Goal: Obtain resource: Obtain resource

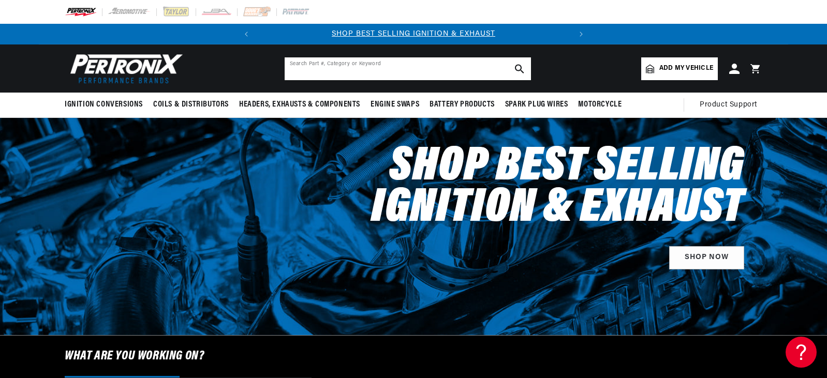
click at [325, 70] on input "text" at bounding box center [408, 68] width 246 height 23
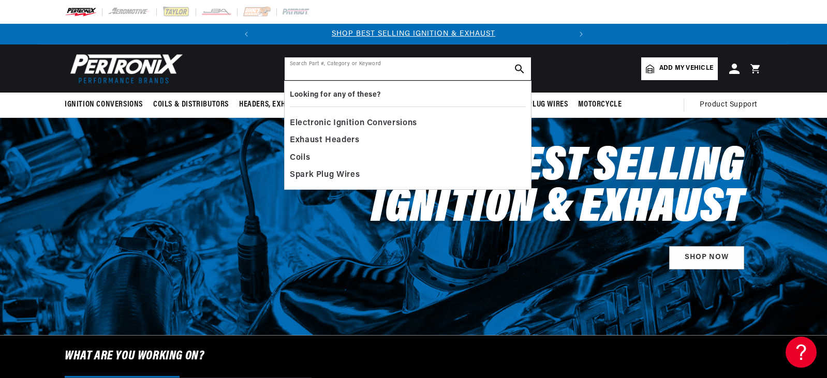
paste input "D7134620"
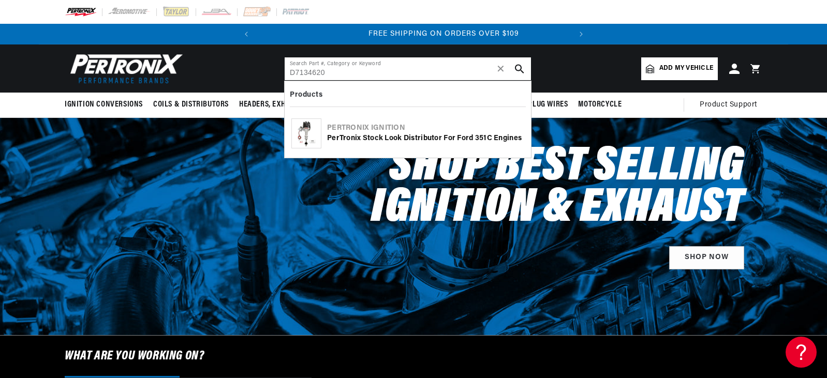
scroll to position [0, 314]
type input "D7134620"
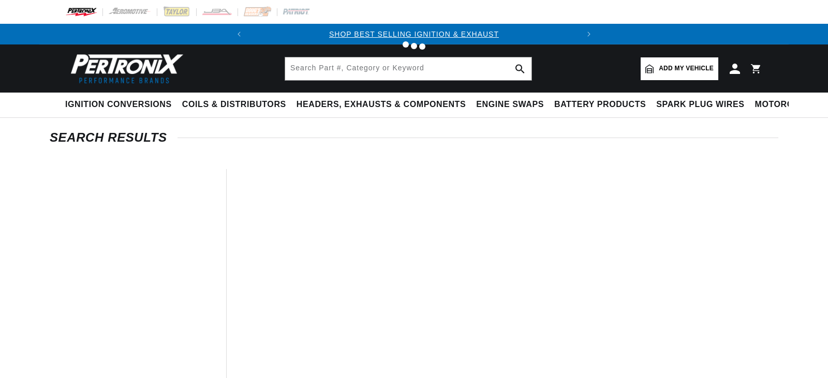
type input "D7134620"
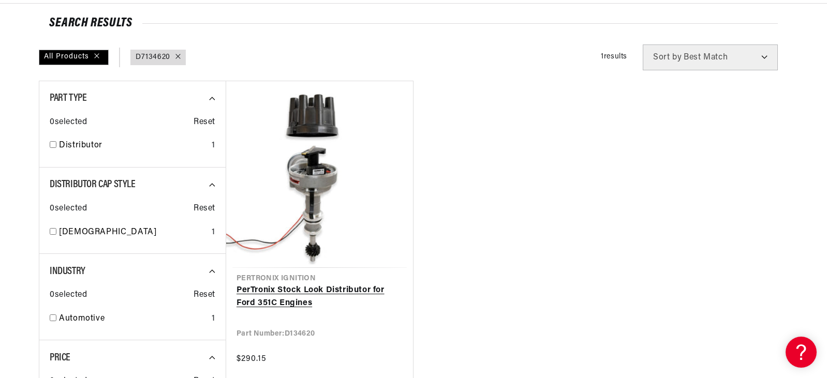
click at [324, 284] on link "PerTronix Stock Look Distributor for Ford 351C Engines" at bounding box center [320, 297] width 166 height 26
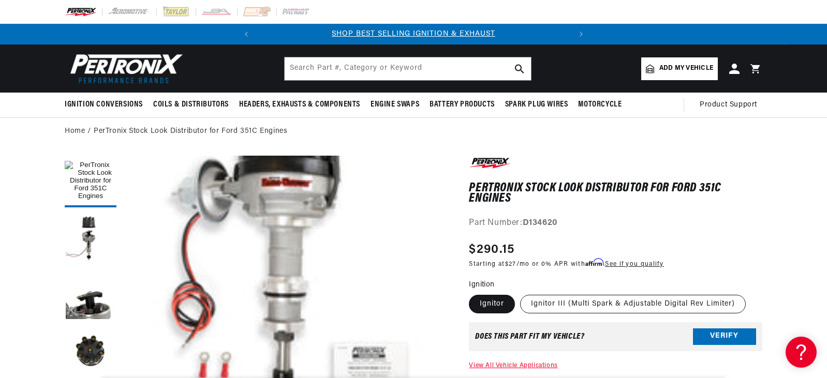
click at [591, 298] on label "Ignitor III (Multi Spark & Adjustable Digital Rev Limiter)" at bounding box center [633, 304] width 226 height 19
click at [521, 294] on input "Ignitor III (Multi Spark & Adjustable Digital Rev Limiter)" at bounding box center [520, 293] width 1 height 1
radio input "true"
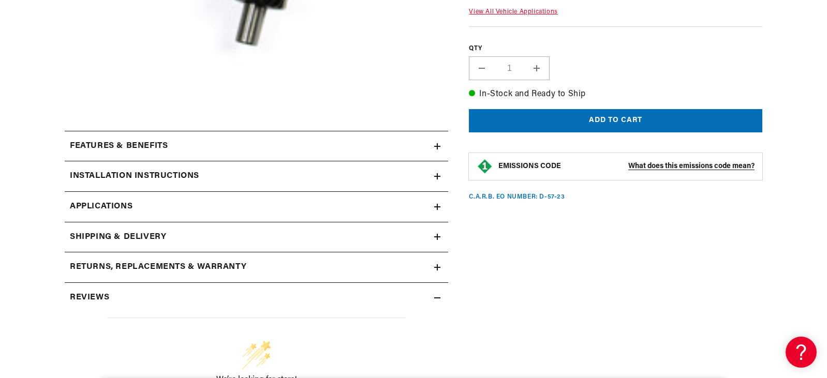
scroll to position [546, 0]
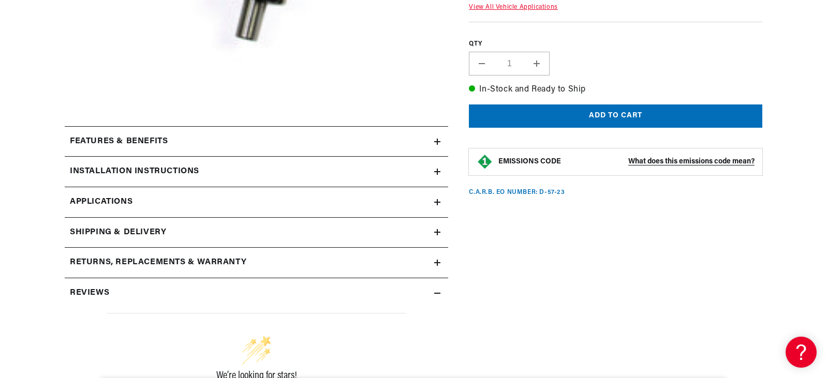
click at [151, 167] on h2 "Installation instructions" at bounding box center [134, 171] width 129 height 13
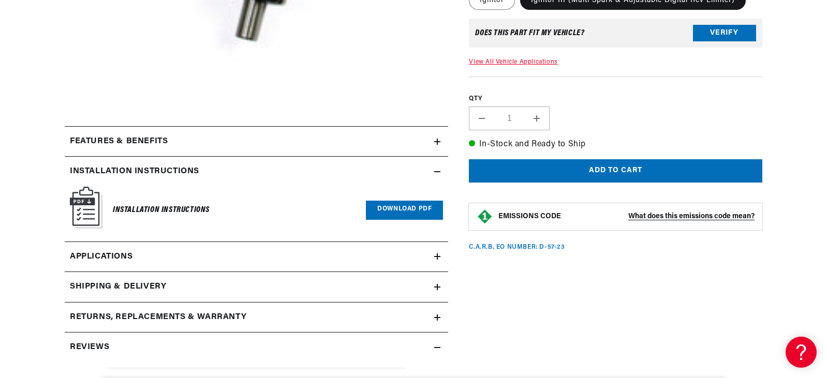
click at [382, 209] on link "Download PDF" at bounding box center [404, 210] width 77 height 19
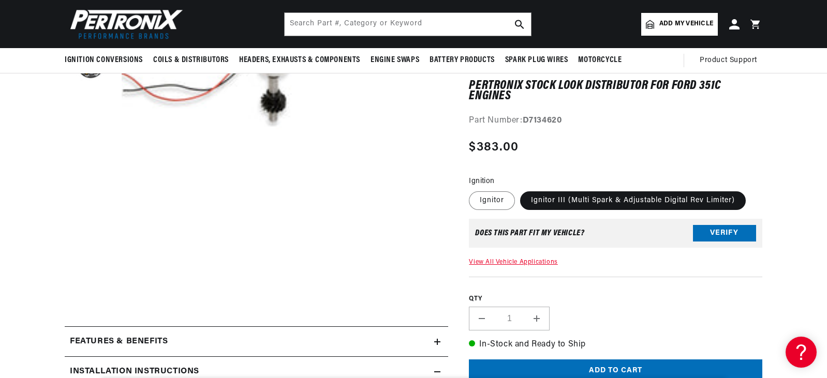
scroll to position [0, 314]
drag, startPoint x: 189, startPoint y: 21, endPoint x: 99, endPoint y: 22, distance: 90.6
click at [100, 22] on header "BETTER SEARCH RESULTS Add your vehicle's year, make, and model to find parts be…" at bounding box center [414, 24] width 750 height 48
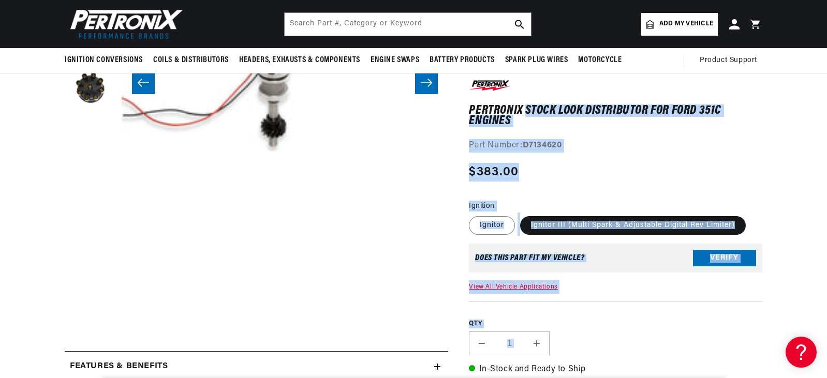
drag, startPoint x: 525, startPoint y: 109, endPoint x: 467, endPoint y: 113, distance: 58.1
click at [467, 113] on div "PerTronix Stock Look Distributor for Ford 351C Engines PerTronix Stock Look Dis…" at bounding box center [605, 302] width 314 height 935
click at [527, 109] on h1 "PerTronix Stock Look Distributor for Ford 351C Engines" at bounding box center [616, 115] width 294 height 21
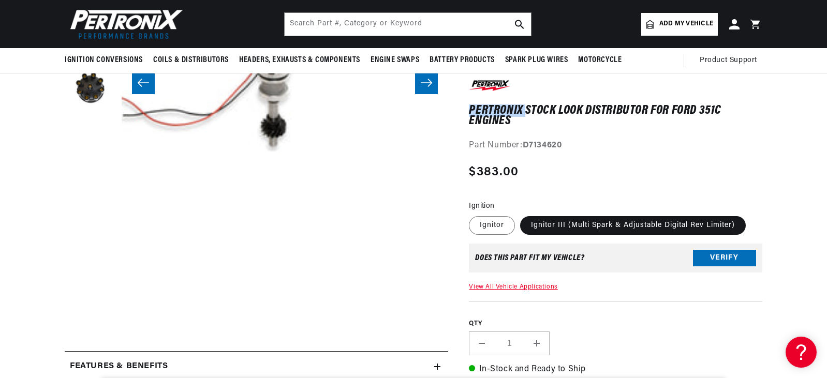
drag, startPoint x: 524, startPoint y: 105, endPoint x: 472, endPoint y: 105, distance: 52.8
click at [472, 105] on h1 "PerTronix Stock Look Distributor for Ford 351C Engines" at bounding box center [616, 115] width 294 height 21
copy h1 "PerTronix"
